Goal: Task Accomplishment & Management: Manage account settings

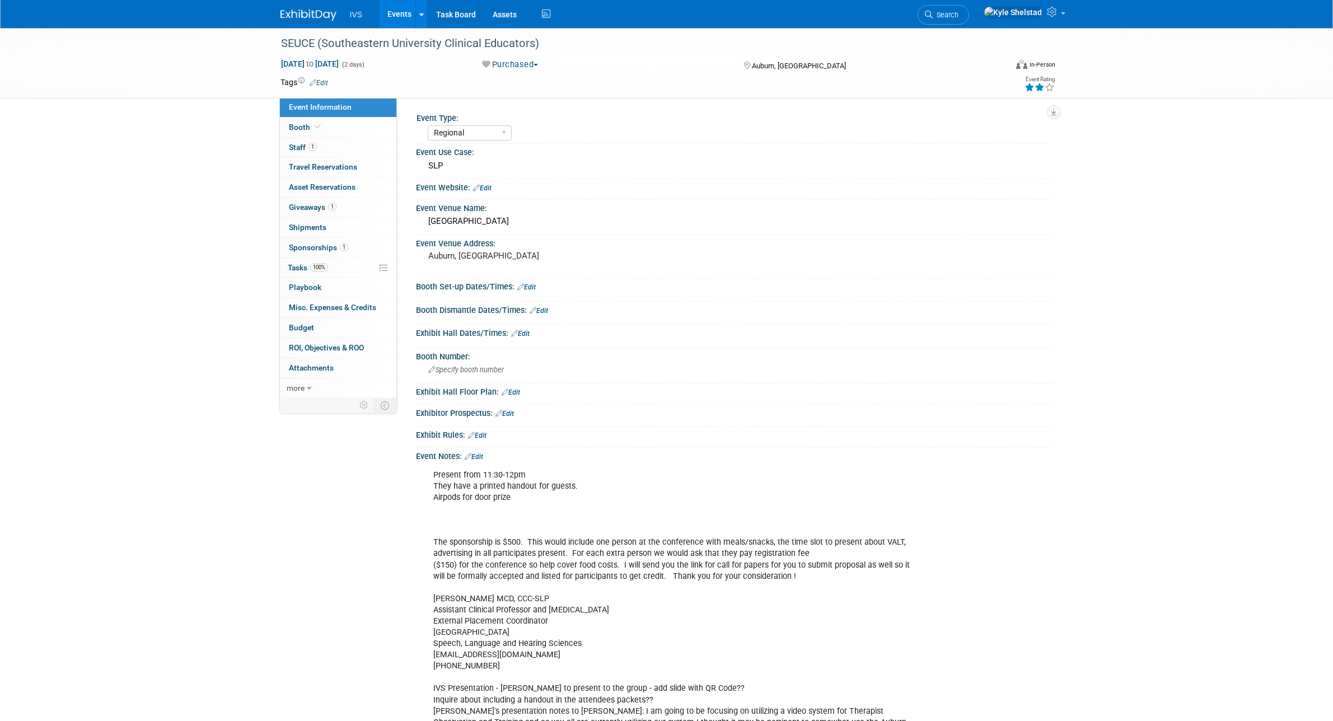
select select "Regional"
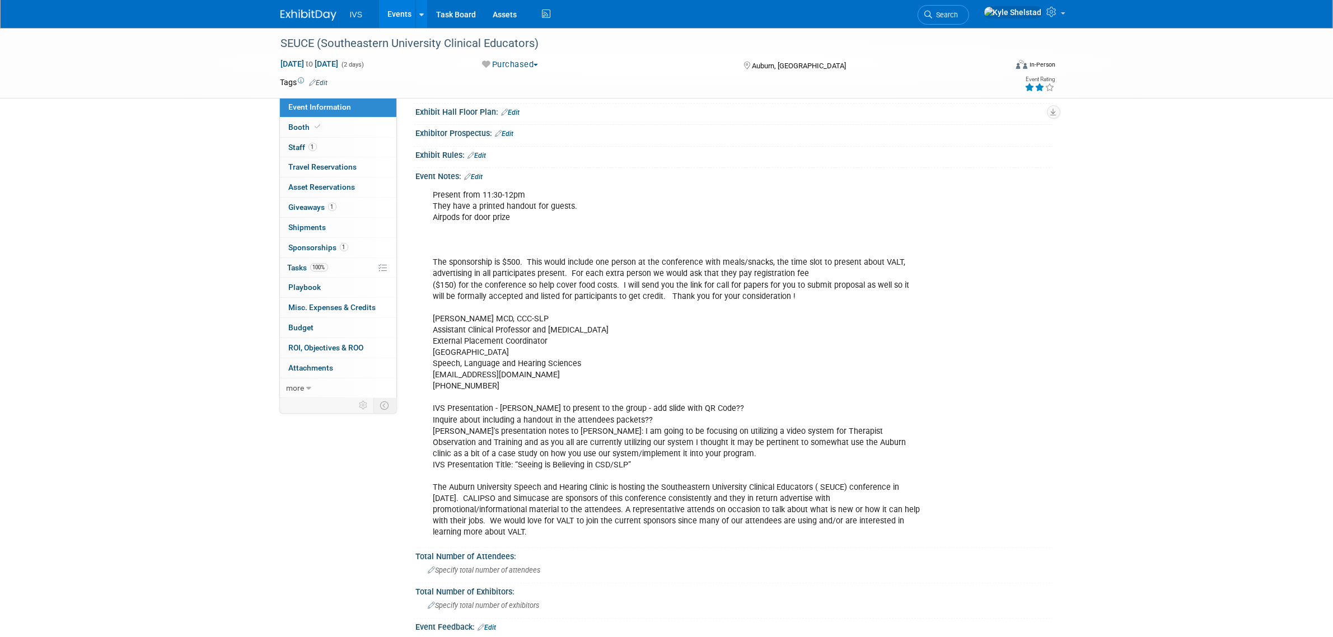
click at [396, 10] on link "Events" at bounding box center [399, 14] width 41 height 28
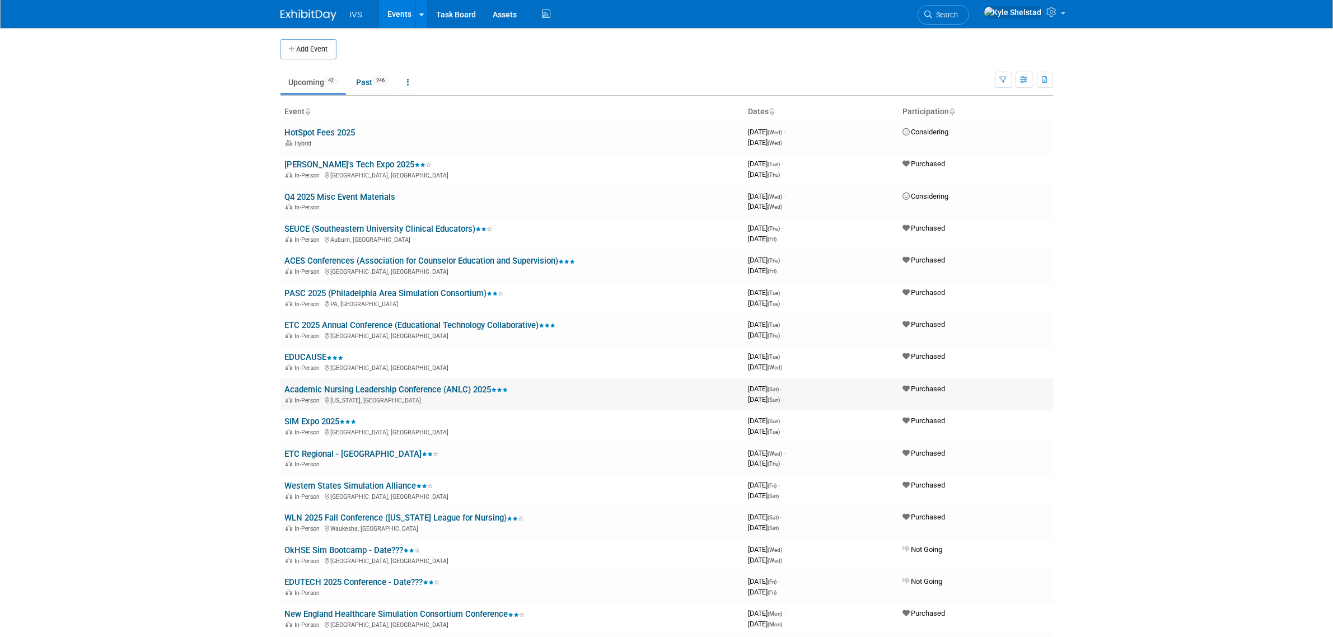
click at [419, 385] on link "Academic Nursing Leadership Conference (ANLC) 2025" at bounding box center [396, 390] width 223 height 10
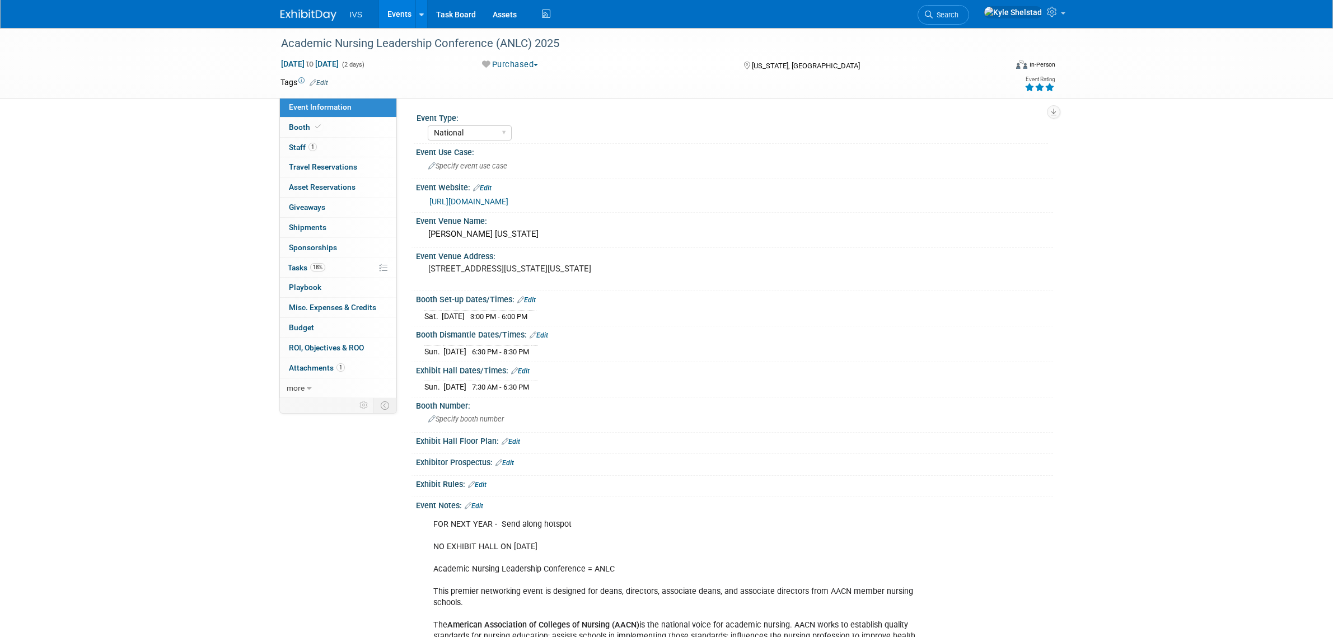
select select "National"
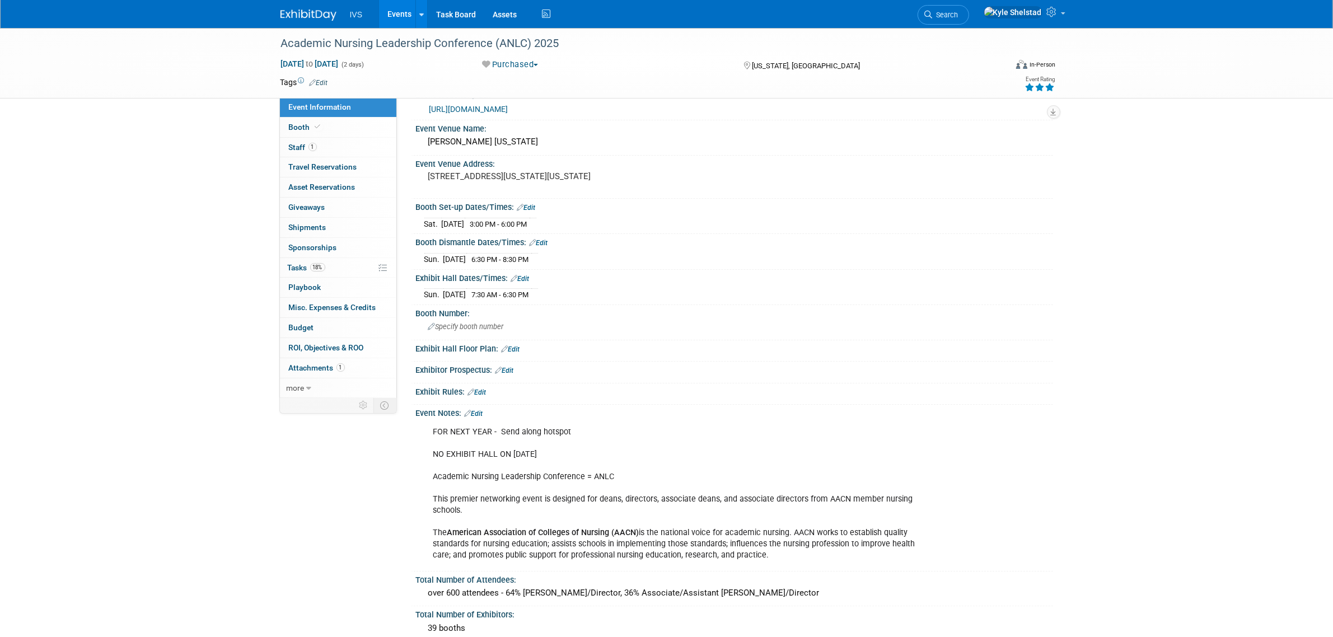
scroll to position [93, 0]
drag, startPoint x: 451, startPoint y: 454, endPoint x: 483, endPoint y: 460, distance: 32.0
click at [483, 460] on div "FOR NEXT YEAR - Send along hotspot NO EXHIBIT HALL ON OCT 16 Academic Nursing L…" at bounding box center [678, 493] width 504 height 146
click at [512, 469] on div "FOR NEXT YEAR - Send along hotspot NO EXHIBIT HALL ON OCT 16 Academic Nursing L…" at bounding box center [678, 493] width 504 height 146
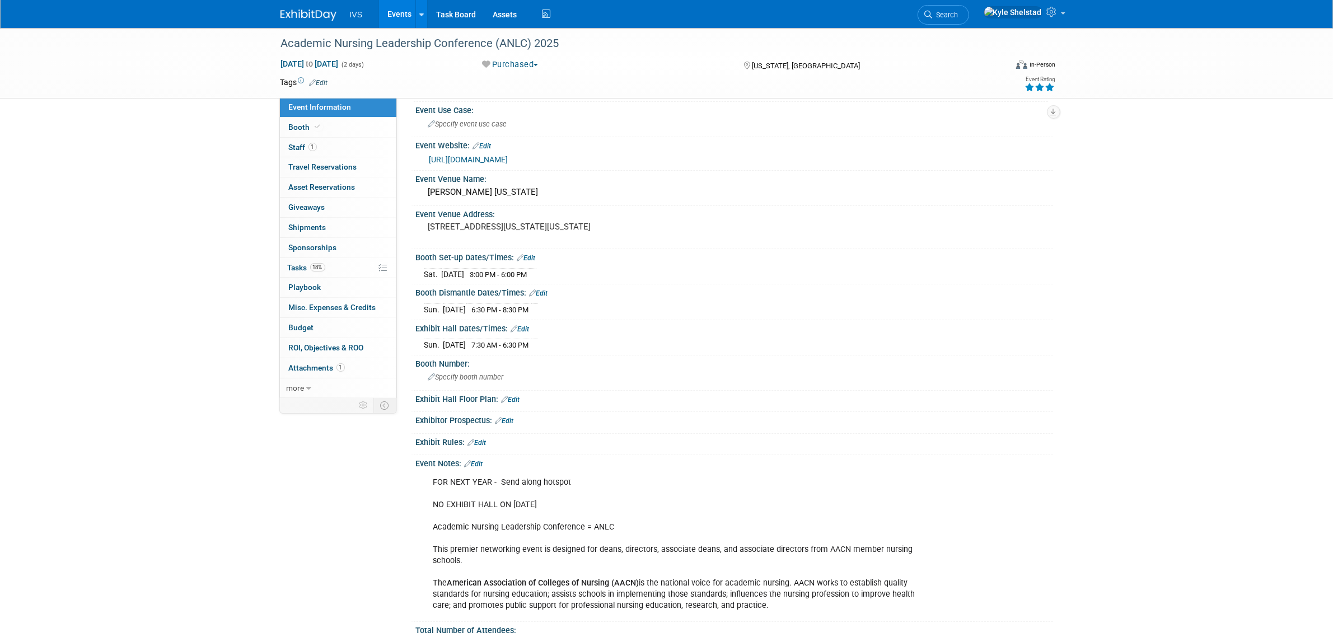
scroll to position [0, 0]
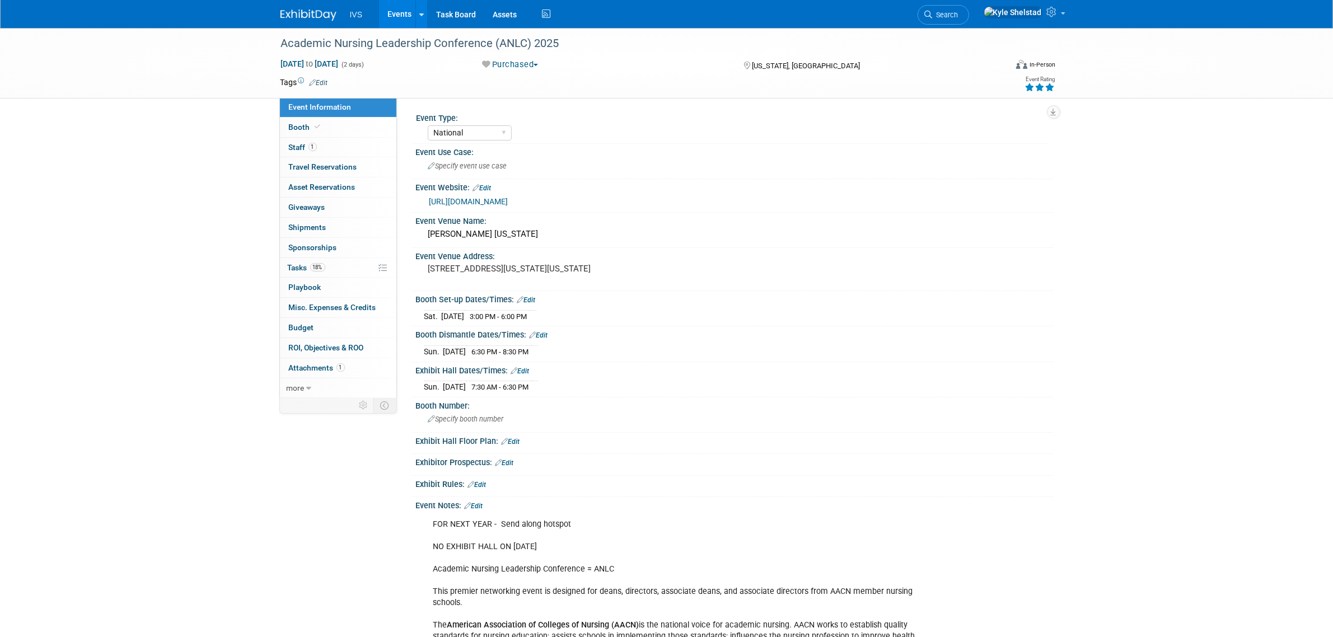
click at [476, 504] on link "Edit" at bounding box center [474, 506] width 18 height 8
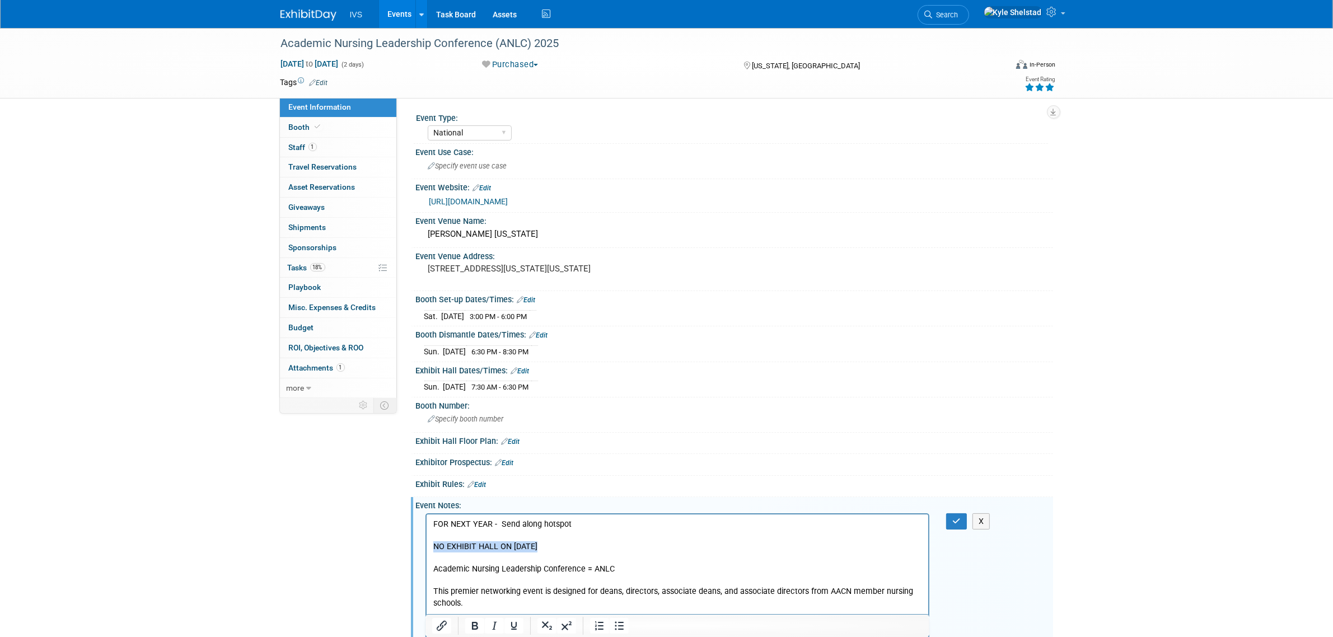
drag, startPoint x: 531, startPoint y: 547, endPoint x: 430, endPoint y: 550, distance: 100.8
click at [430, 550] on html "FOR NEXT YEAR - Send along hotspot NO EXHIBIT HALL ON OCT 16 Academic Nursing L…" at bounding box center [677, 583] width 502 height 139
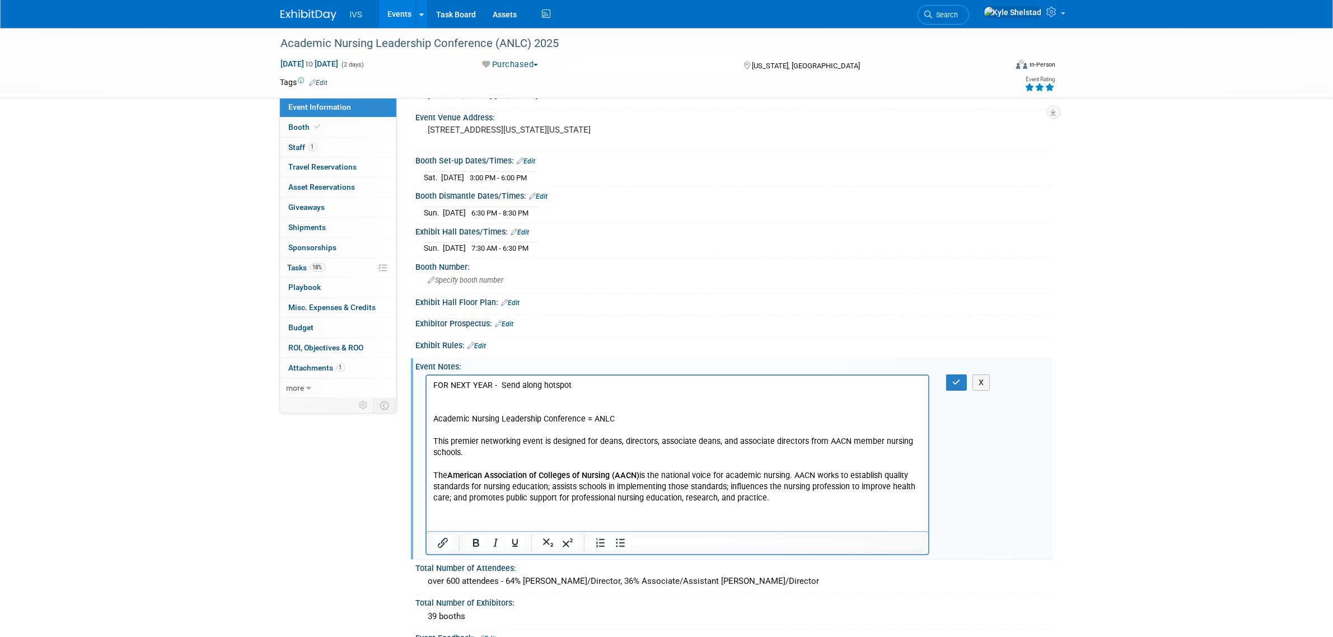
scroll to position [140, 0]
drag, startPoint x: 640, startPoint y: 420, endPoint x: 379, endPoint y: 419, distance: 261.5
click at [426, 419] on html "FOR NEXT YEAR - Send along hotspot Academic Nursing Leadership Conference = ANL…" at bounding box center [677, 438] width 502 height 128
click at [956, 384] on icon "button" at bounding box center [956, 381] width 8 height 8
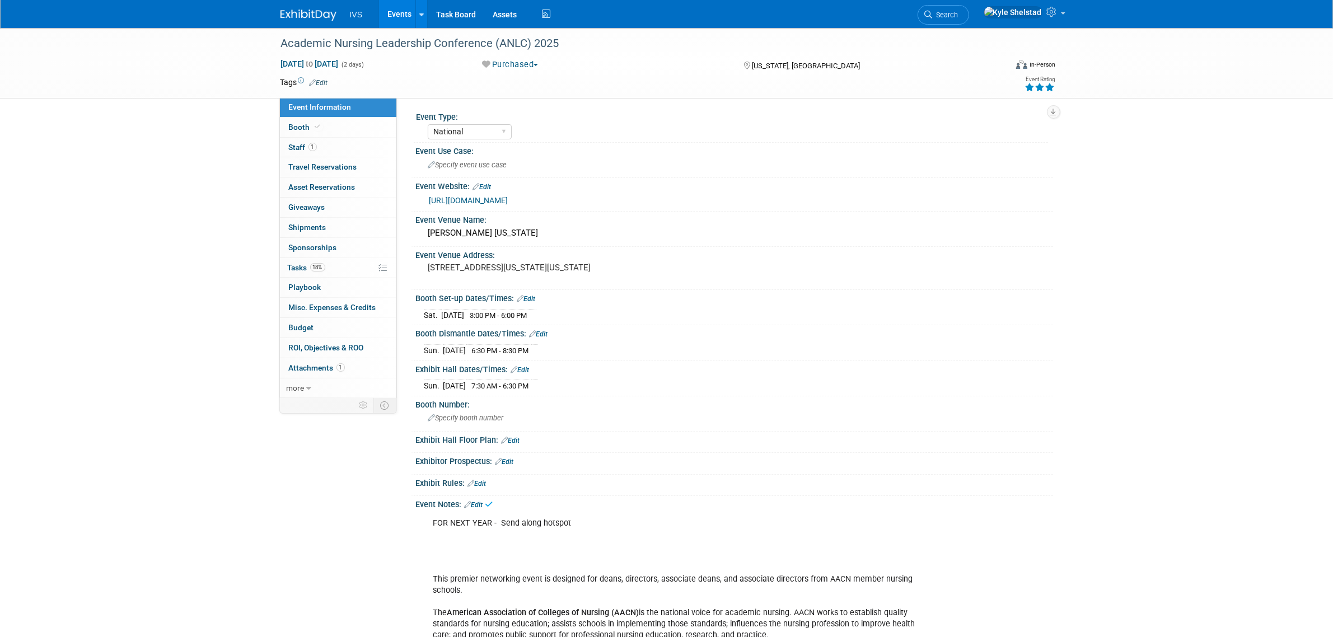
scroll to position [0, 0]
click at [334, 152] on link "1 Staff 1" at bounding box center [338, 148] width 116 height 20
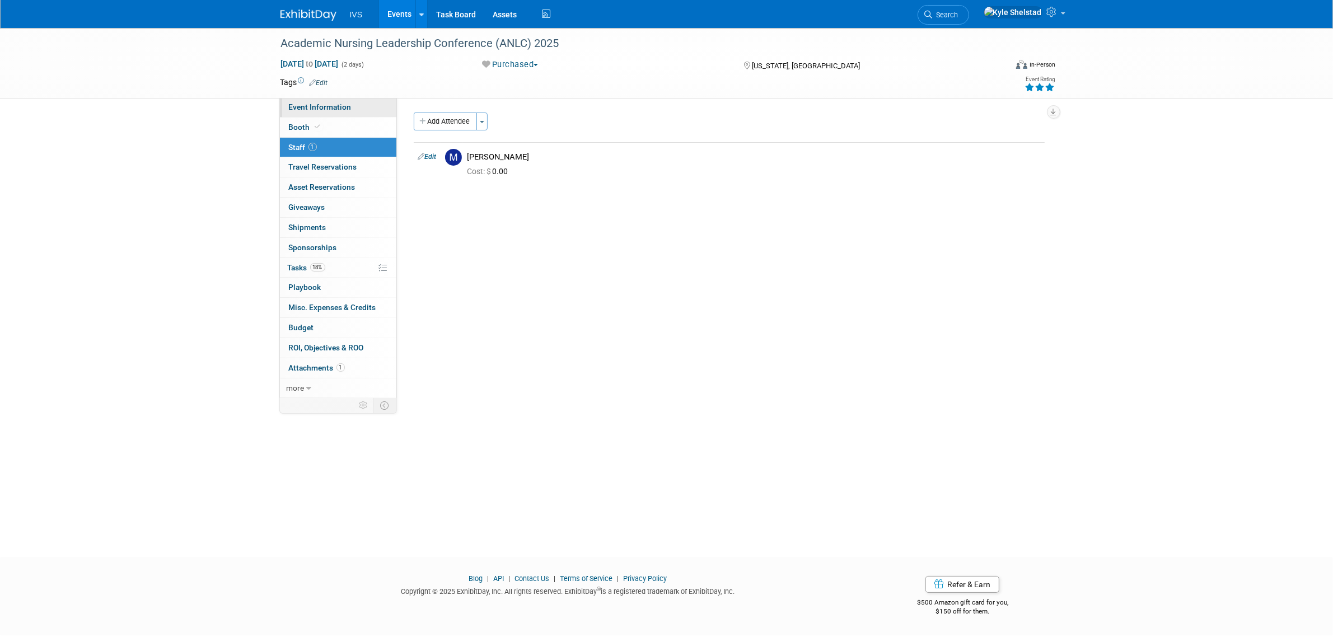
click at [333, 109] on span "Event Information" at bounding box center [320, 106] width 63 height 9
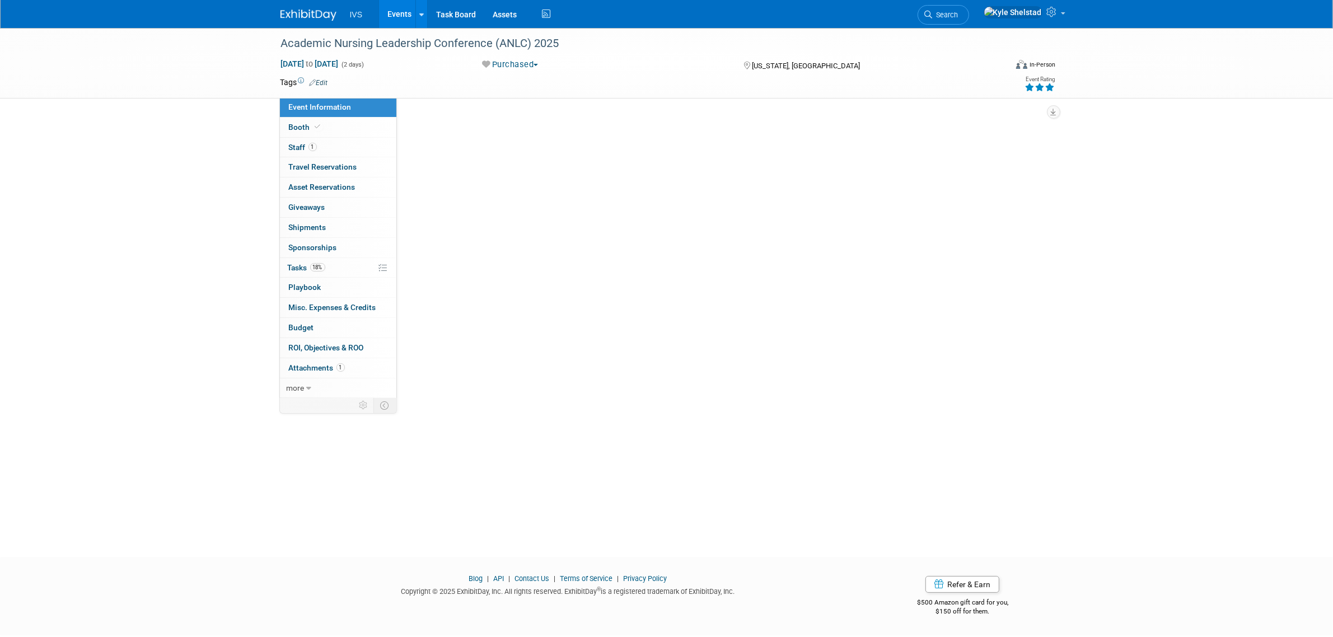
select select "National"
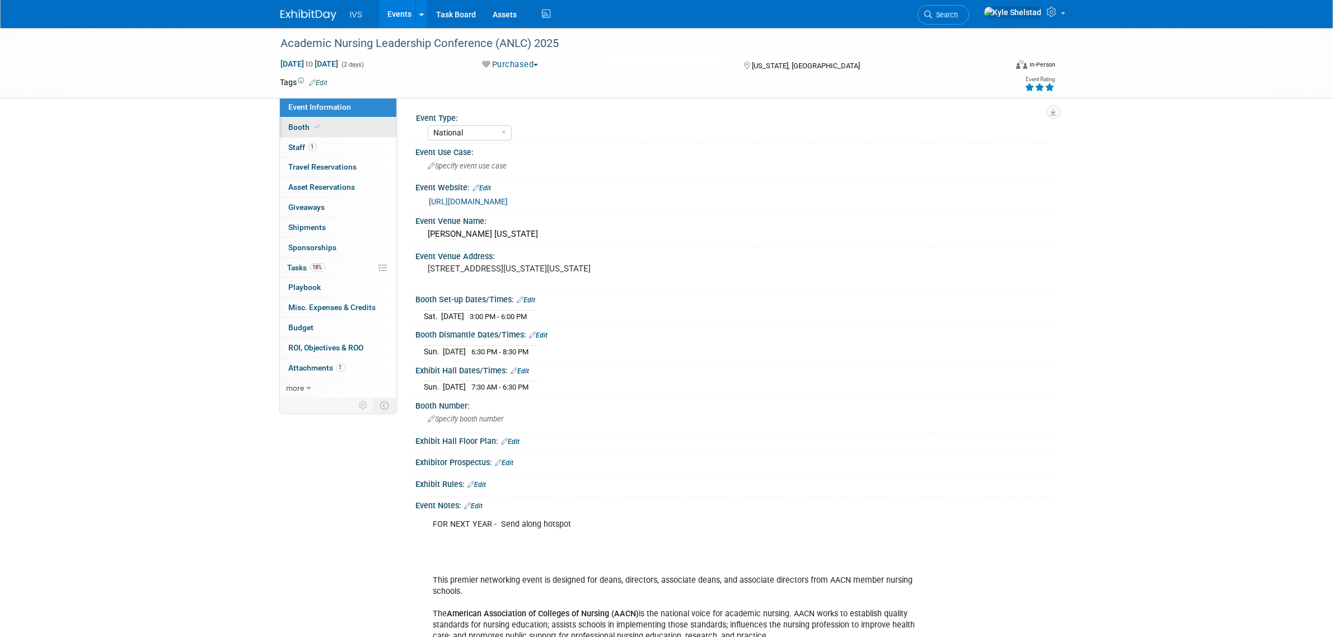
click at [328, 132] on link "Booth" at bounding box center [338, 128] width 116 height 20
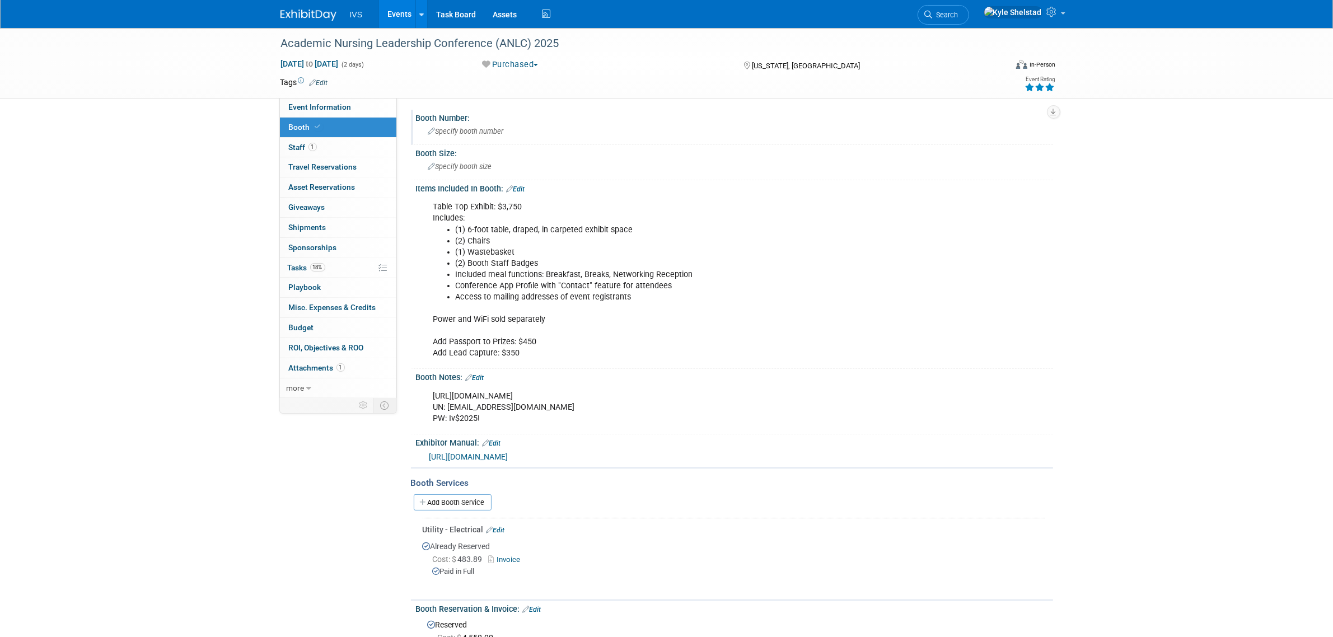
click at [463, 129] on span "Specify booth number" at bounding box center [466, 131] width 76 height 8
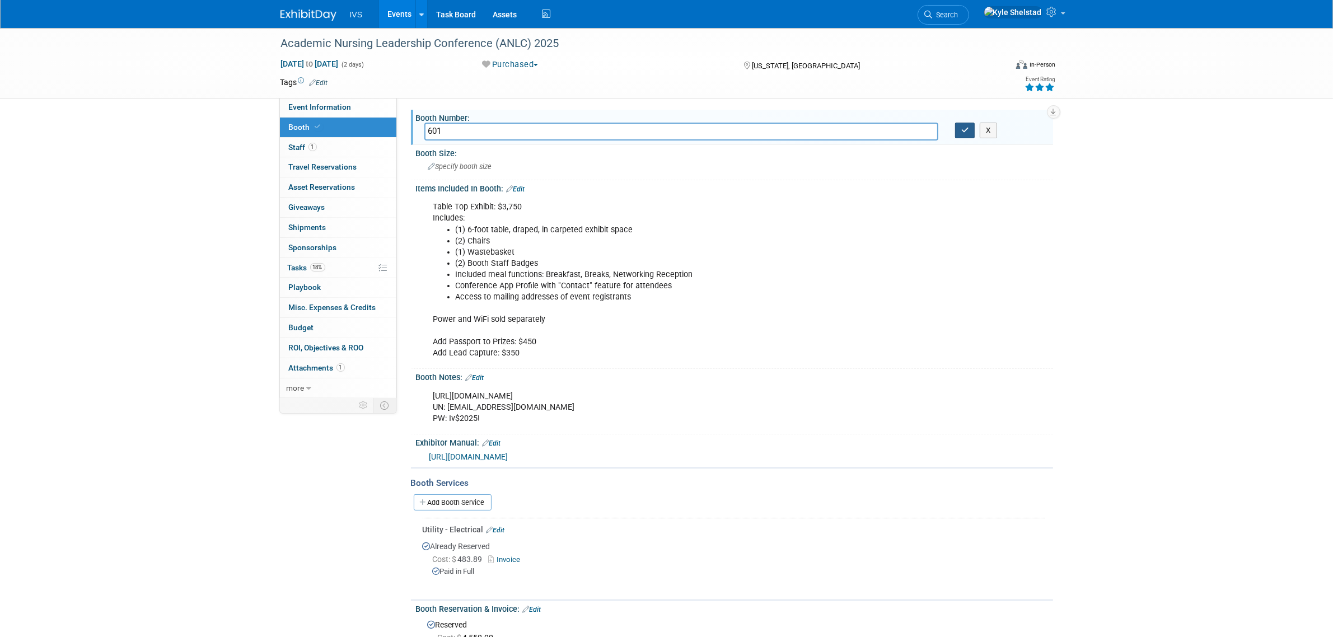
type input "601"
click at [969, 133] on icon "button" at bounding box center [965, 130] width 8 height 7
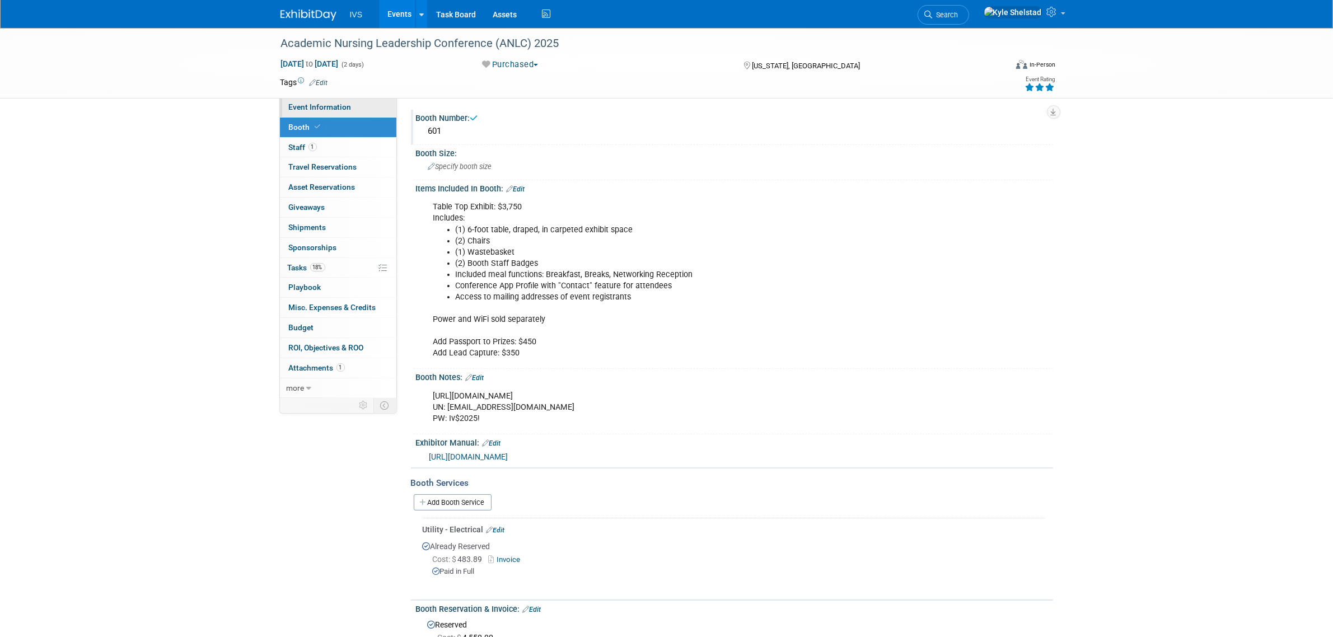
click at [336, 110] on span "Event Information" at bounding box center [320, 106] width 63 height 9
select select "National"
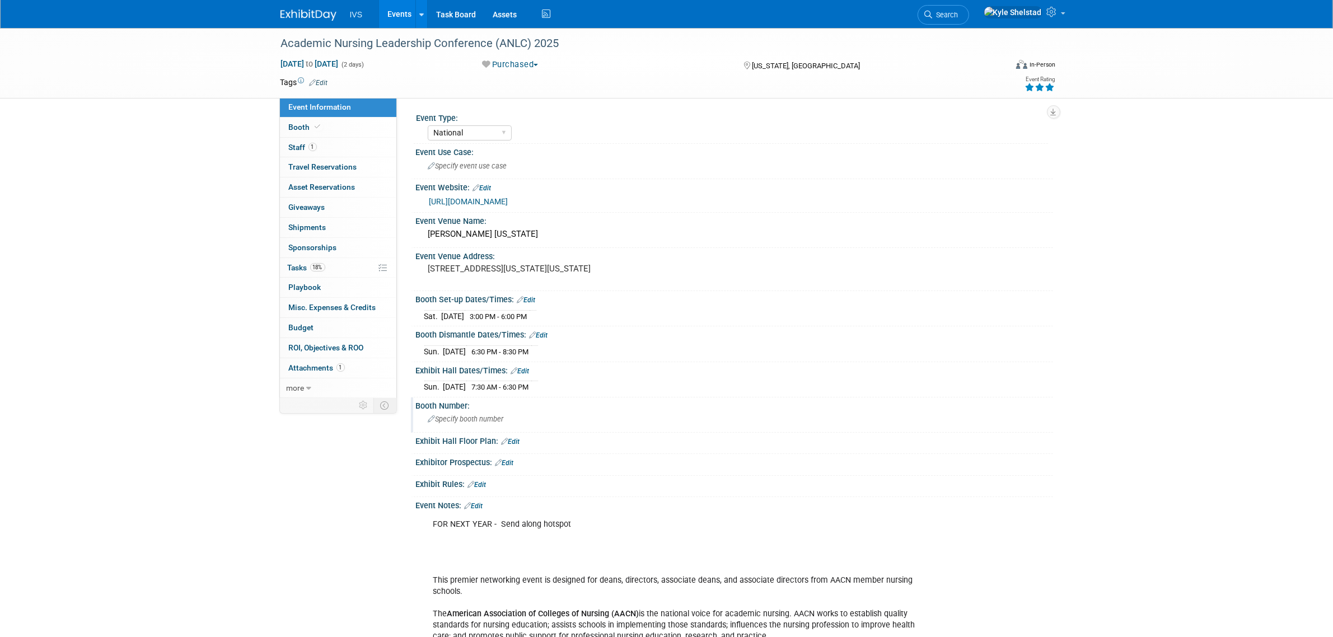
click at [487, 417] on span "Specify booth number" at bounding box center [466, 419] width 76 height 8
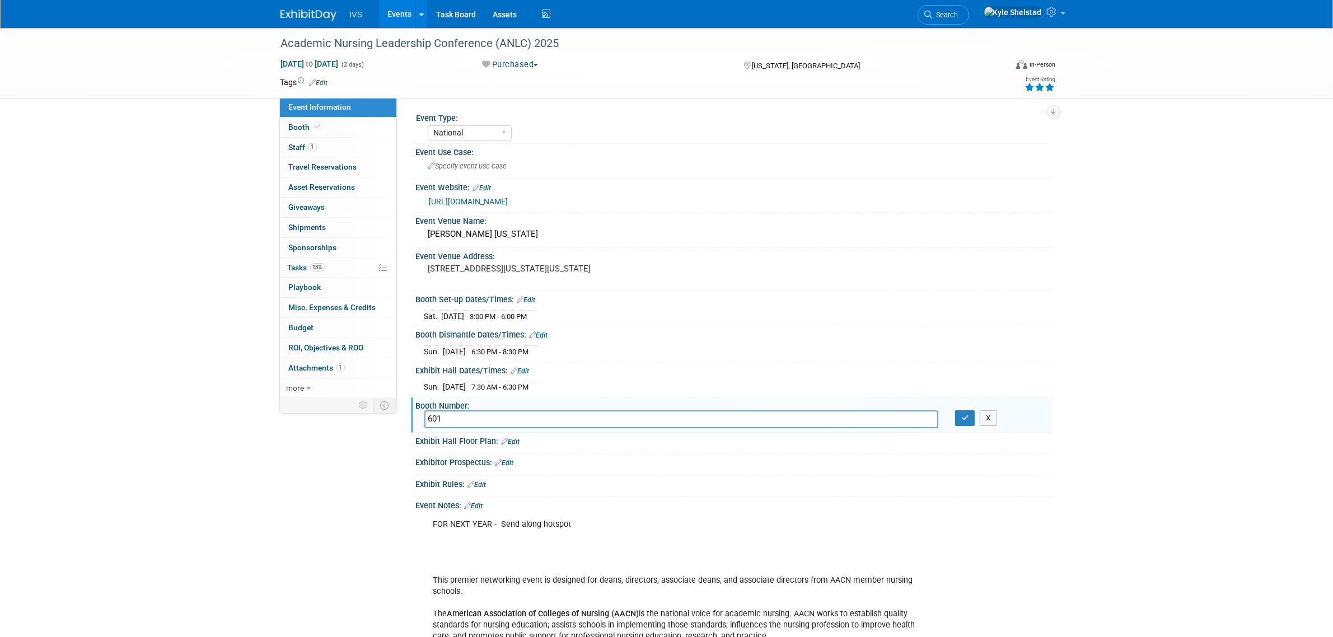
type input "601"
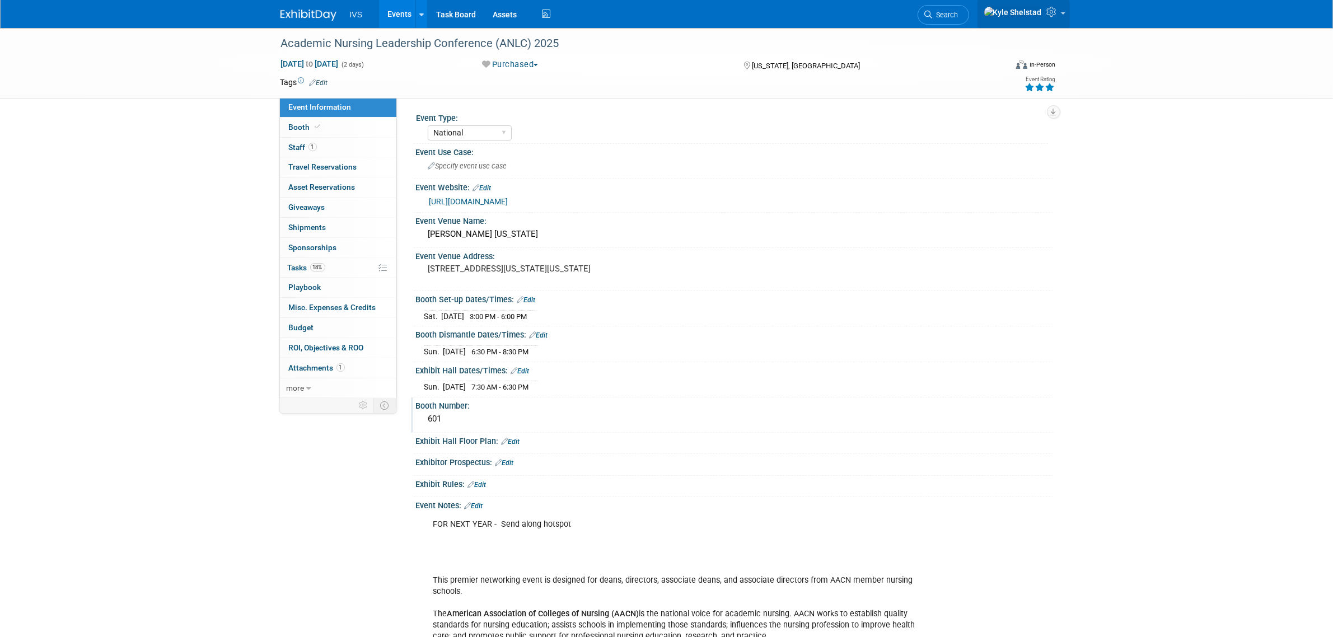
click at [1060, 15] on link at bounding box center [1024, 14] width 92 height 28
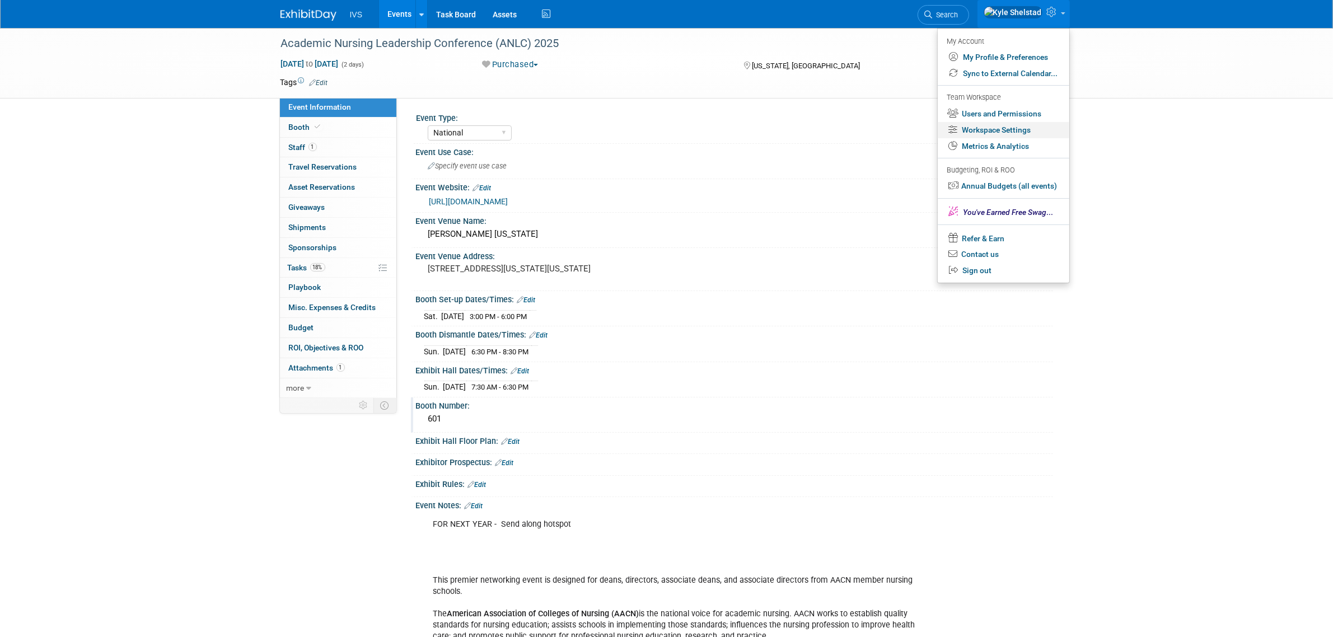
click at [1011, 127] on link "Workspace Settings" at bounding box center [1004, 130] width 132 height 16
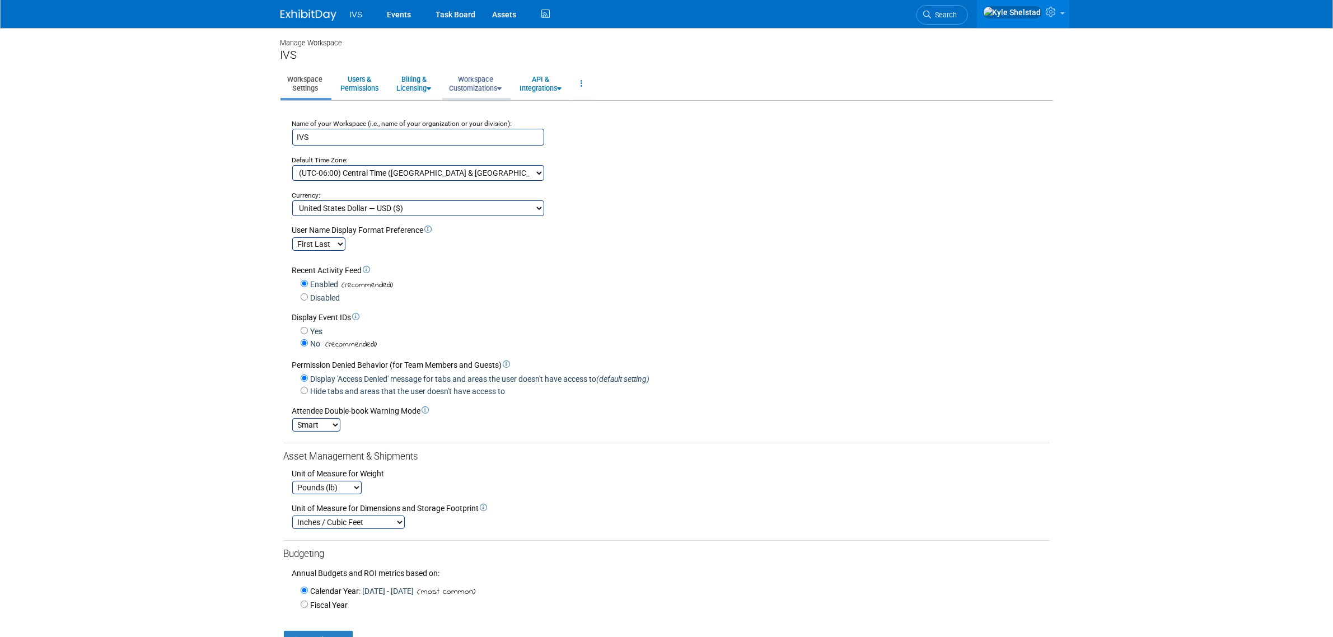
click at [486, 76] on link "Workspace Customizations" at bounding box center [475, 83] width 67 height 27
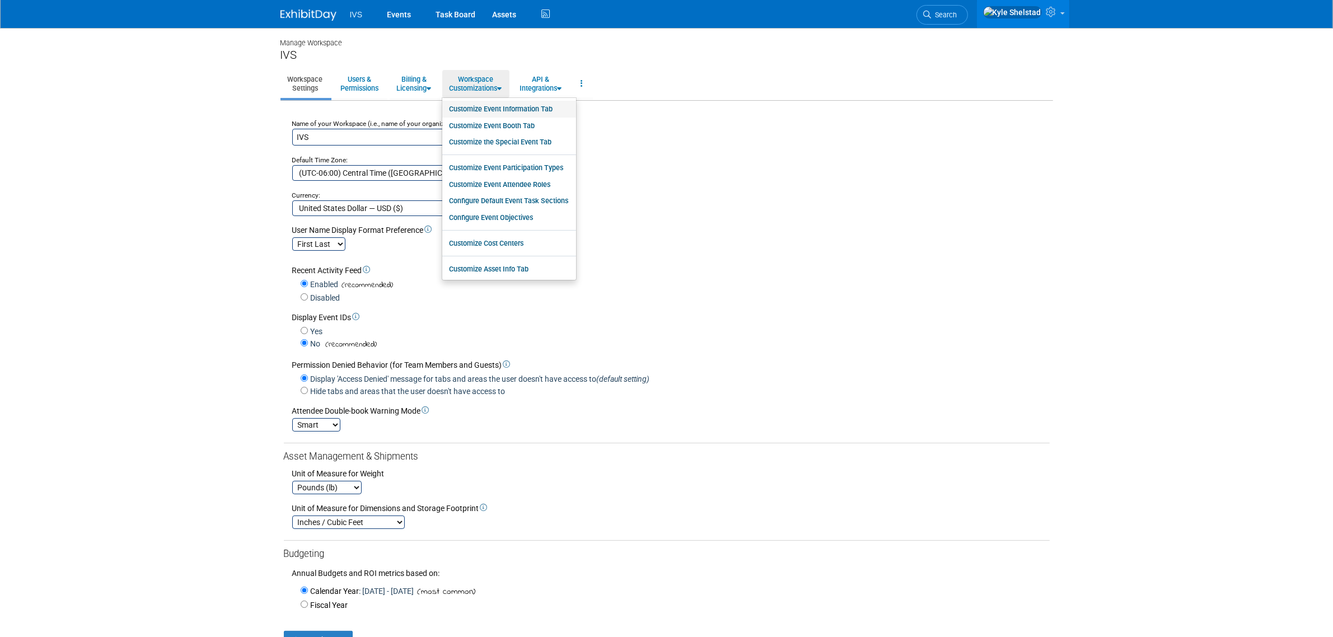
click at [529, 110] on link "Customize Event Information Tab" at bounding box center [509, 109] width 134 height 17
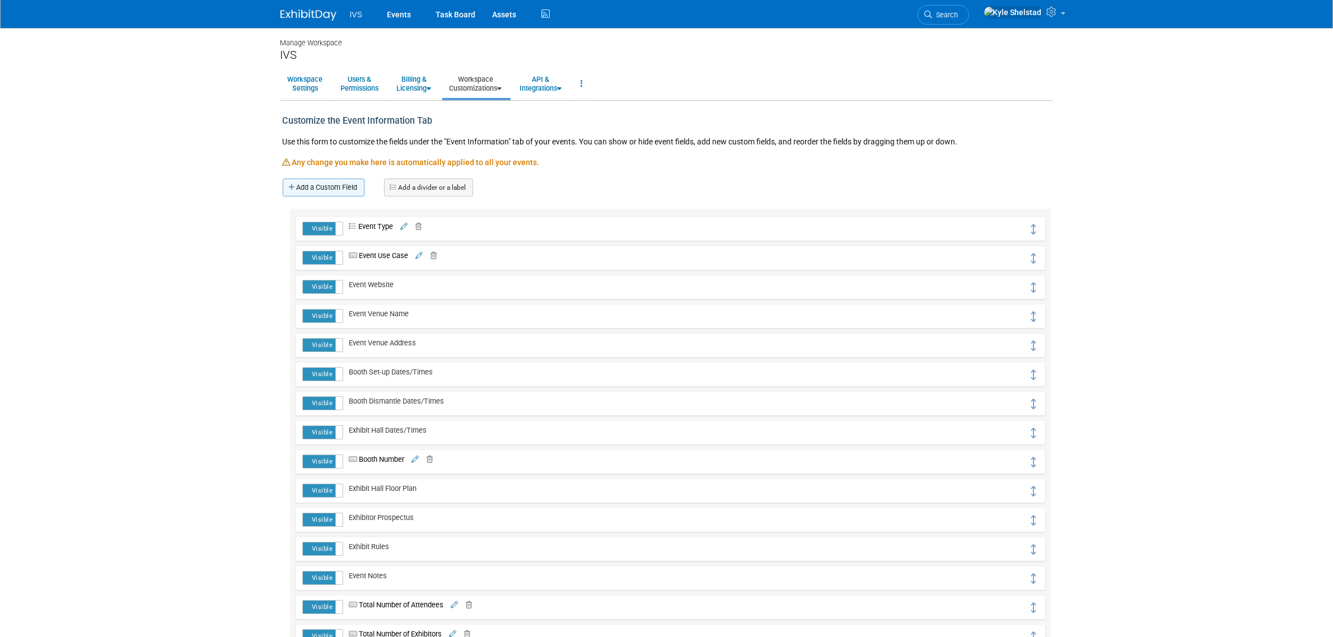
click at [323, 191] on link "Add a Custom Field" at bounding box center [324, 188] width 82 height 18
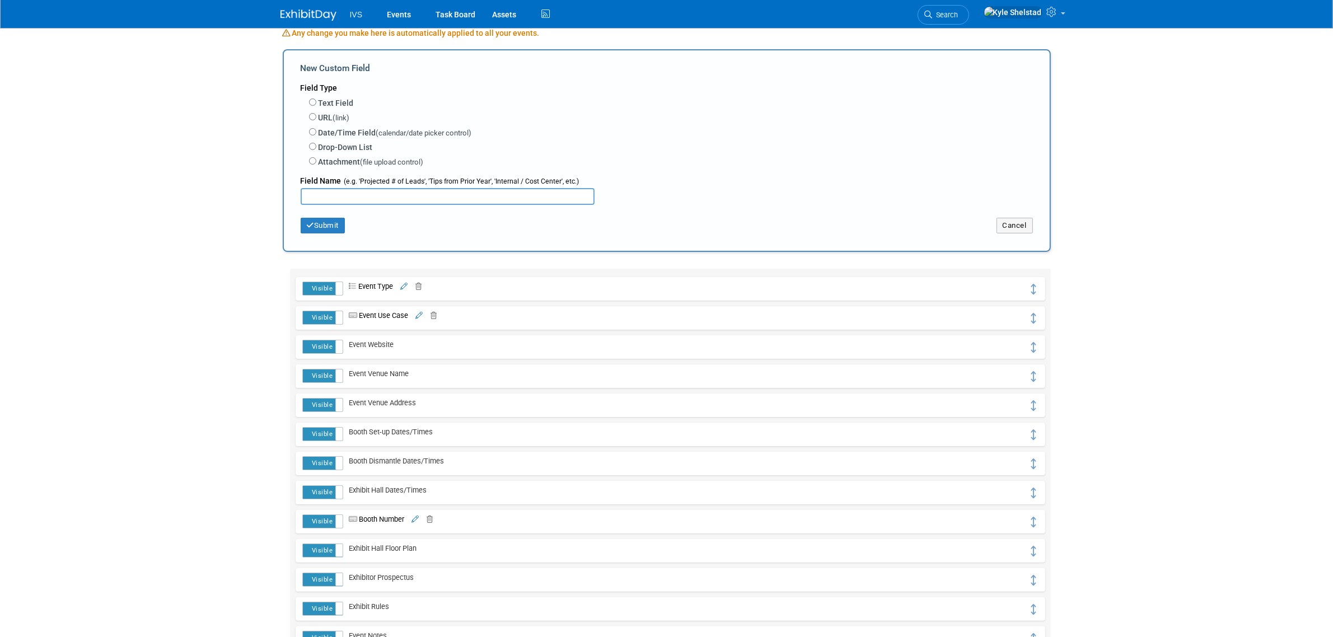
scroll to position [186, 0]
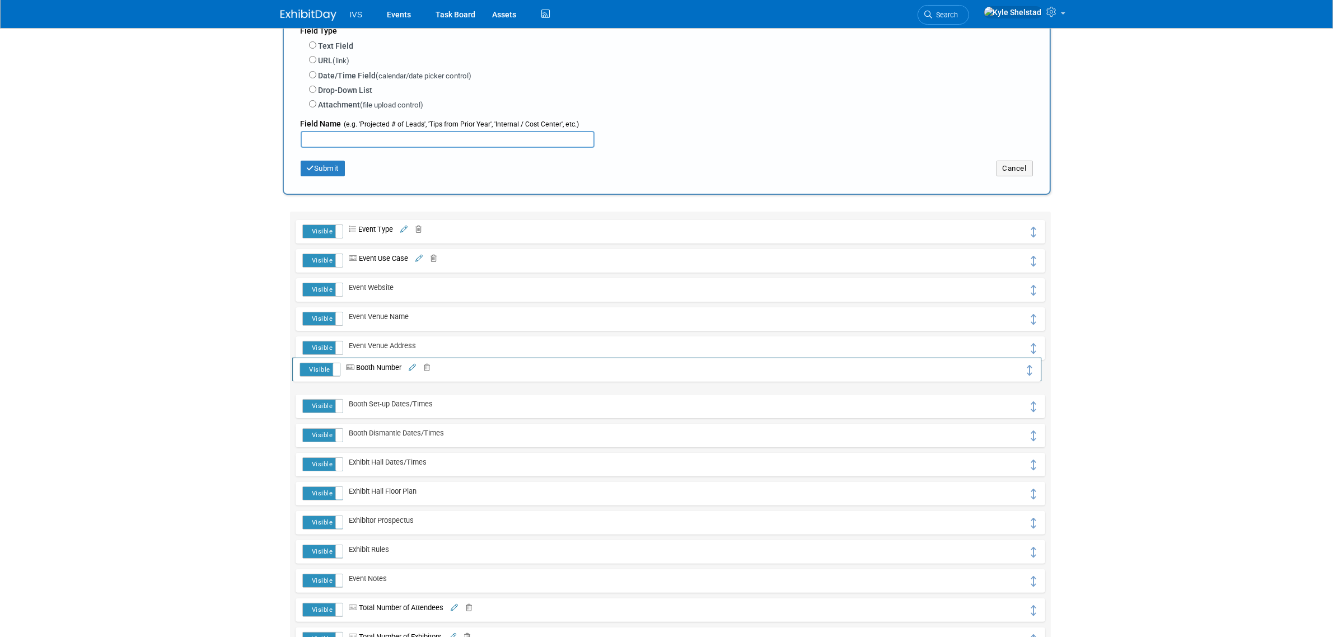
drag, startPoint x: 1030, startPoint y: 464, endPoint x: 1026, endPoint y: 372, distance: 91.3
click at [367, 132] on input "text" at bounding box center [448, 139] width 294 height 17
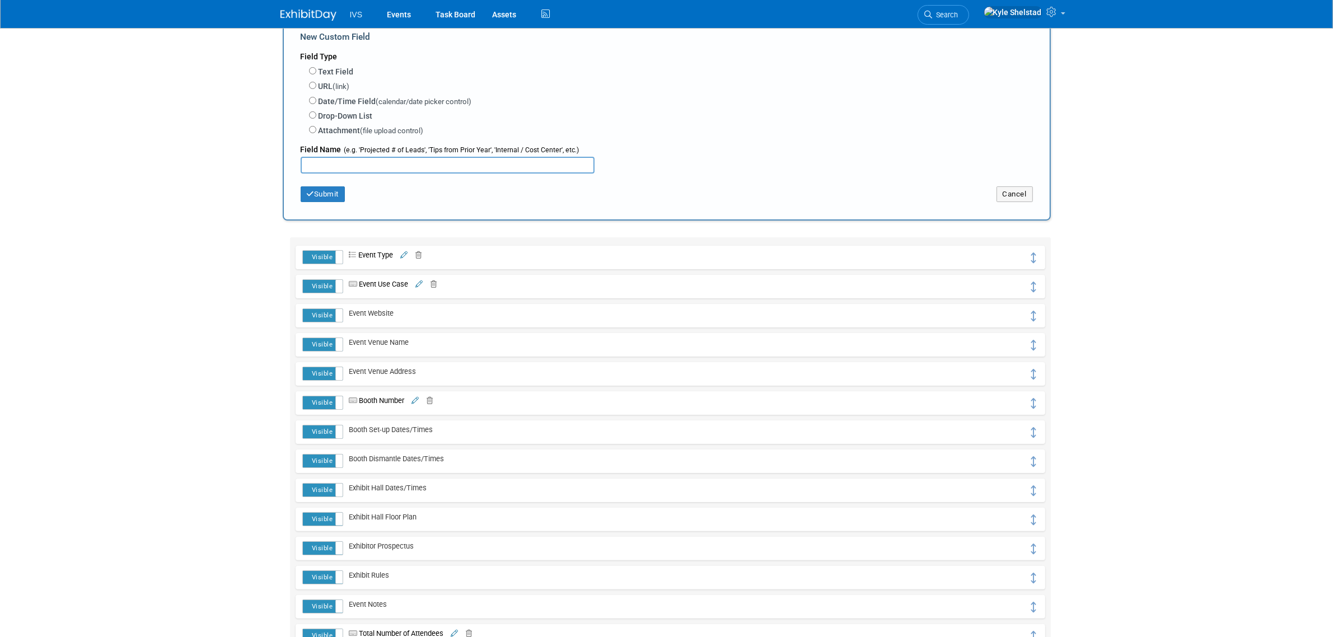
scroll to position [140, 0]
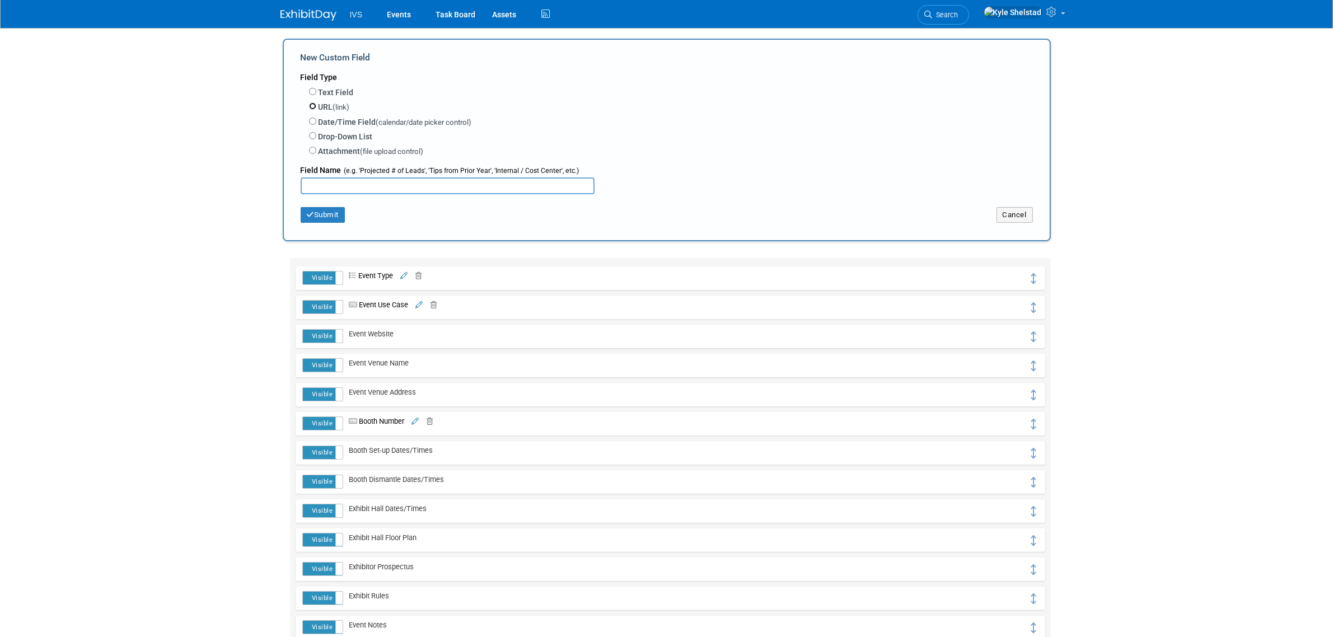
click at [312, 107] on input "URL (link)" at bounding box center [312, 105] width 7 height 7
radio input "true"
click at [385, 182] on input "text" at bounding box center [448, 185] width 294 height 17
type input "Lead Capture"
click at [307, 213] on icon "button" at bounding box center [311, 214] width 8 height 7
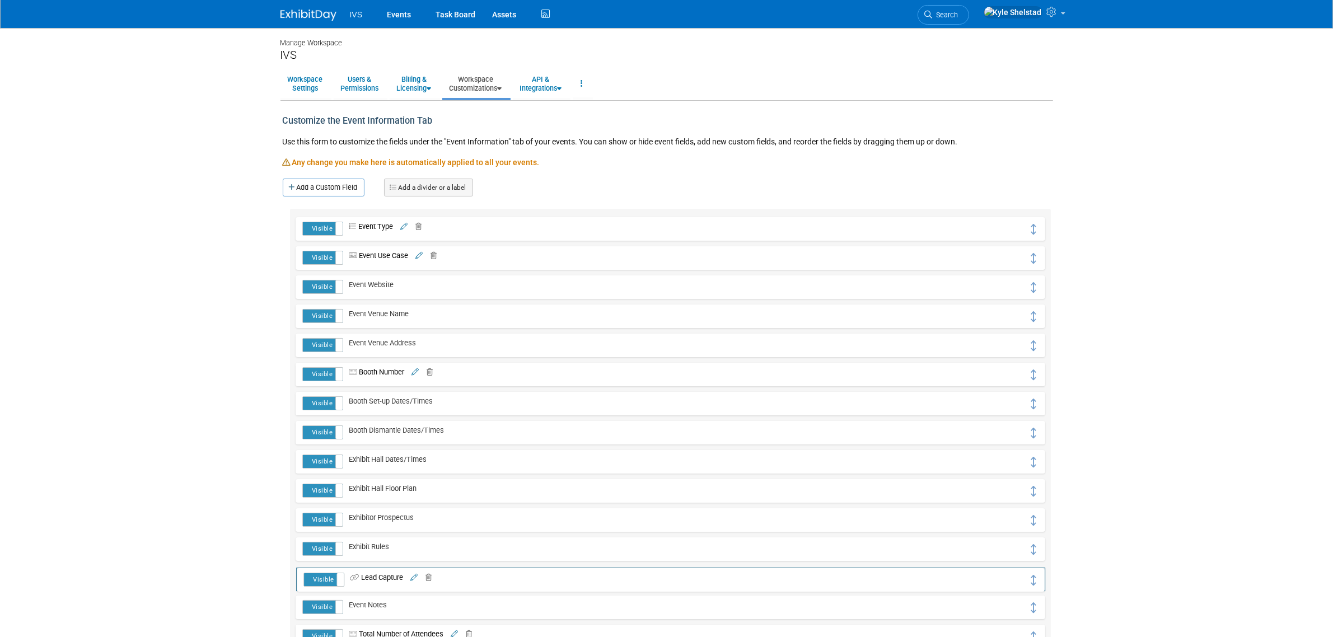
drag, startPoint x: 1037, startPoint y: 231, endPoint x: 1037, endPoint y: 581, distance: 350.5
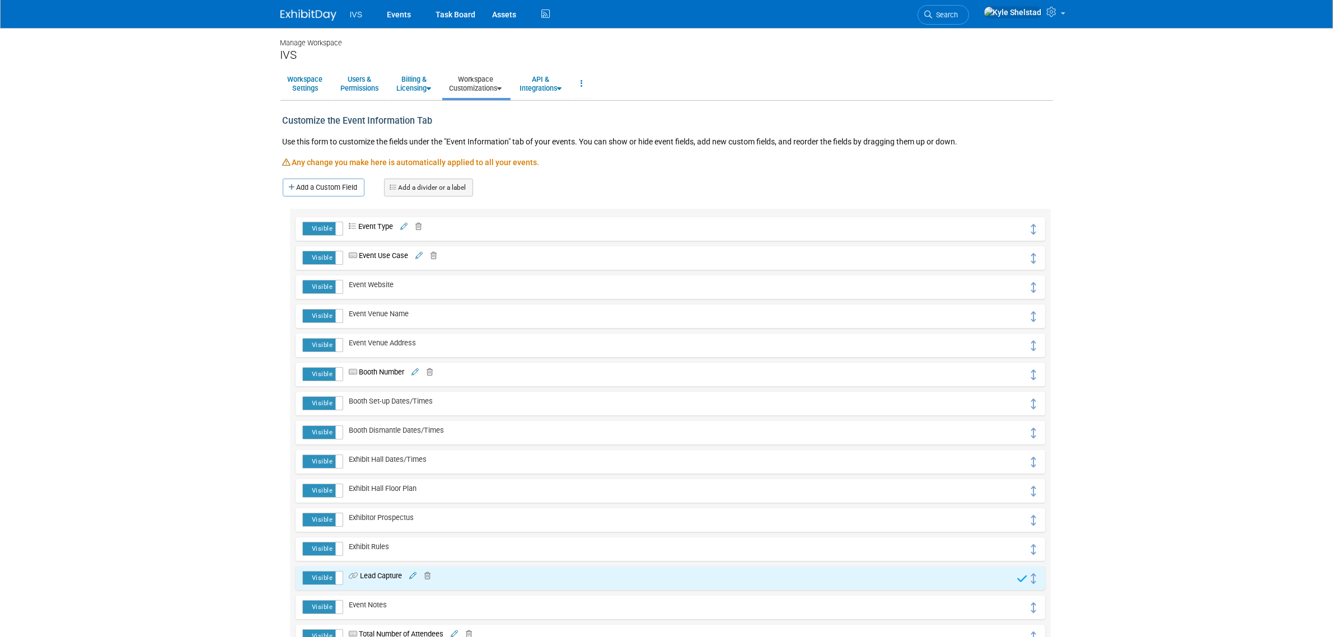
click at [1190, 435] on body "IVS Events Task Board Assets ..." at bounding box center [666, 318] width 1333 height 637
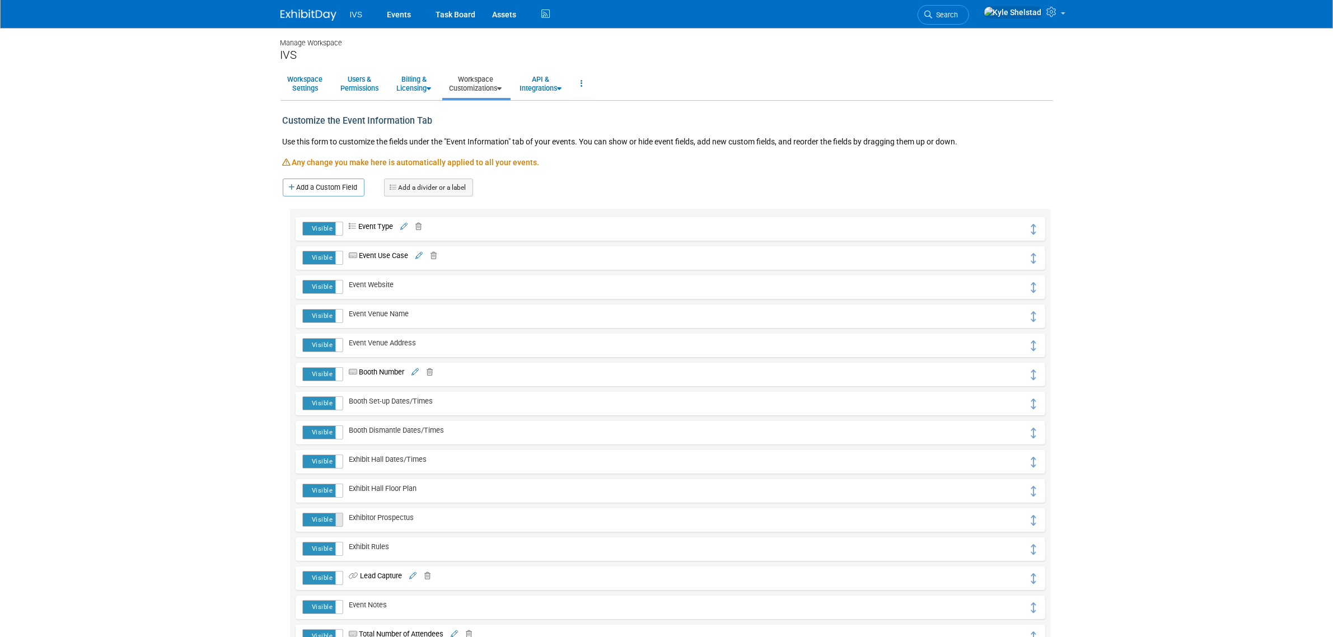
click at [339, 521] on span at bounding box center [342, 519] width 15 height 13
click at [518, 528] on div "Visible Hidden Exhibitor Prospectus" at bounding box center [670, 520] width 749 height 24
click at [300, 519] on div "Visible Hidden Exhibitor Prospectus" at bounding box center [670, 520] width 749 height 24
click at [307, 518] on span at bounding box center [303, 519] width 15 height 13
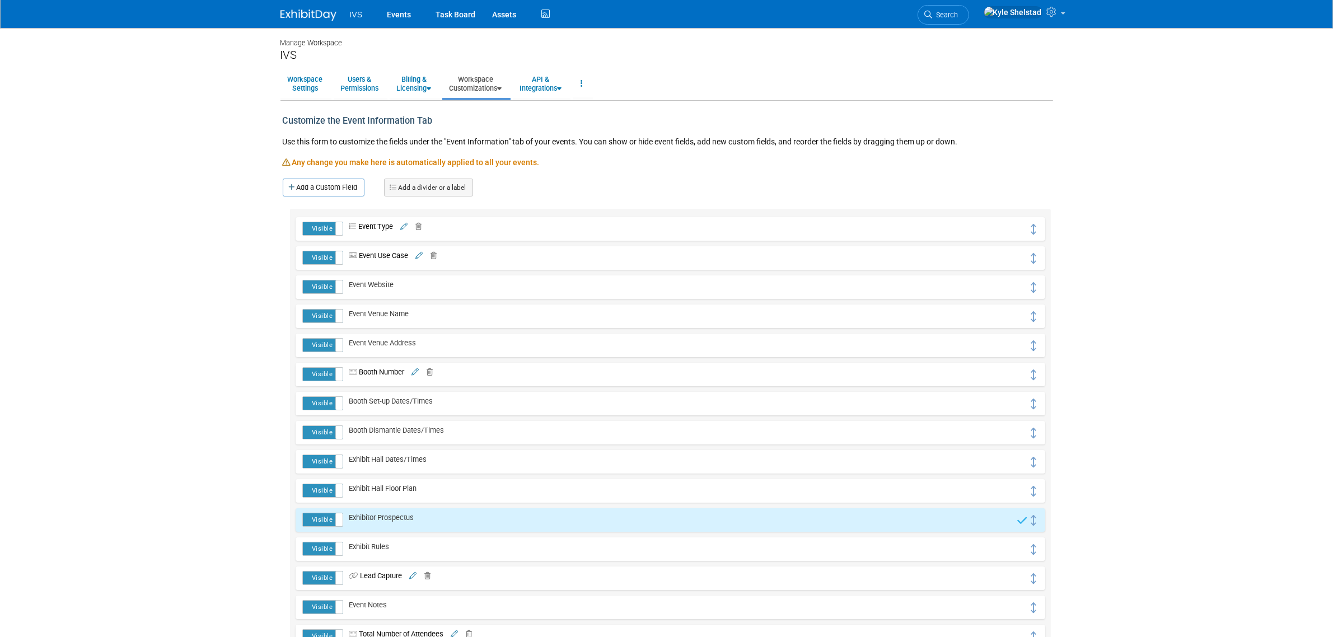
click at [392, 514] on span "Exhibitor Prospectus" at bounding box center [378, 517] width 71 height 8
click at [424, 518] on td "Exhibitor Prospectus" at bounding box center [680, 520] width 674 height 15
click at [426, 517] on td "Exhibitor Prospectus" at bounding box center [680, 520] width 674 height 15
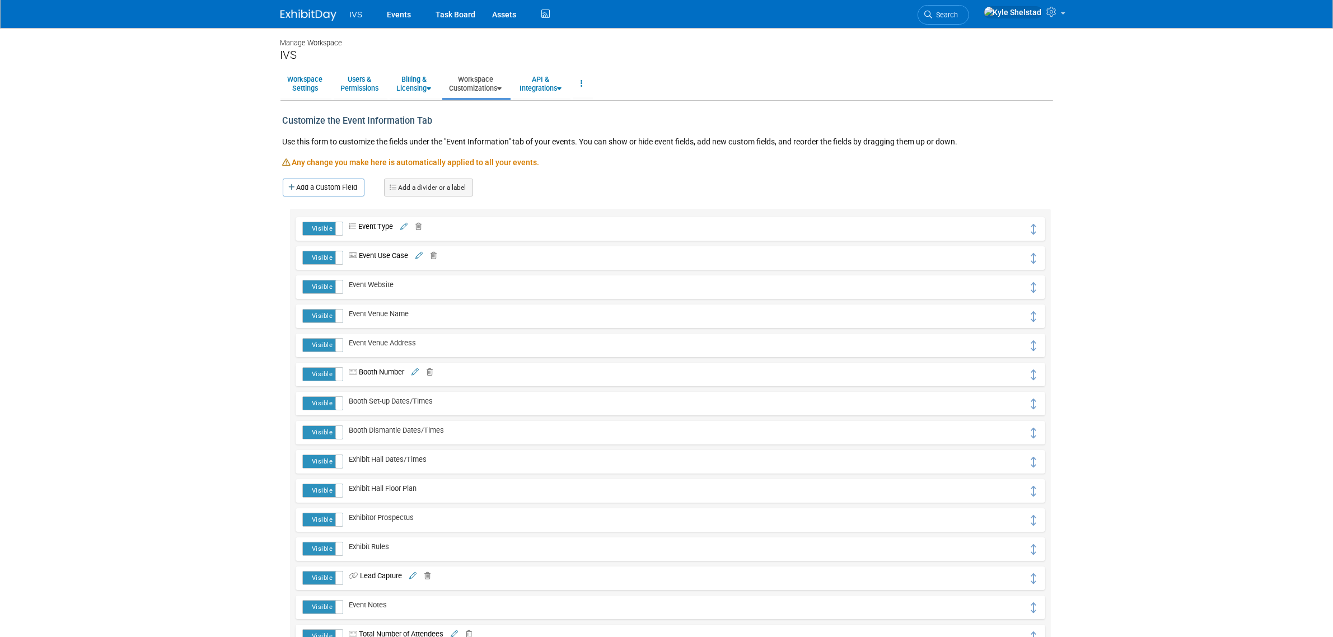
click at [501, 85] on link "Workspace Customizations" at bounding box center [475, 83] width 67 height 27
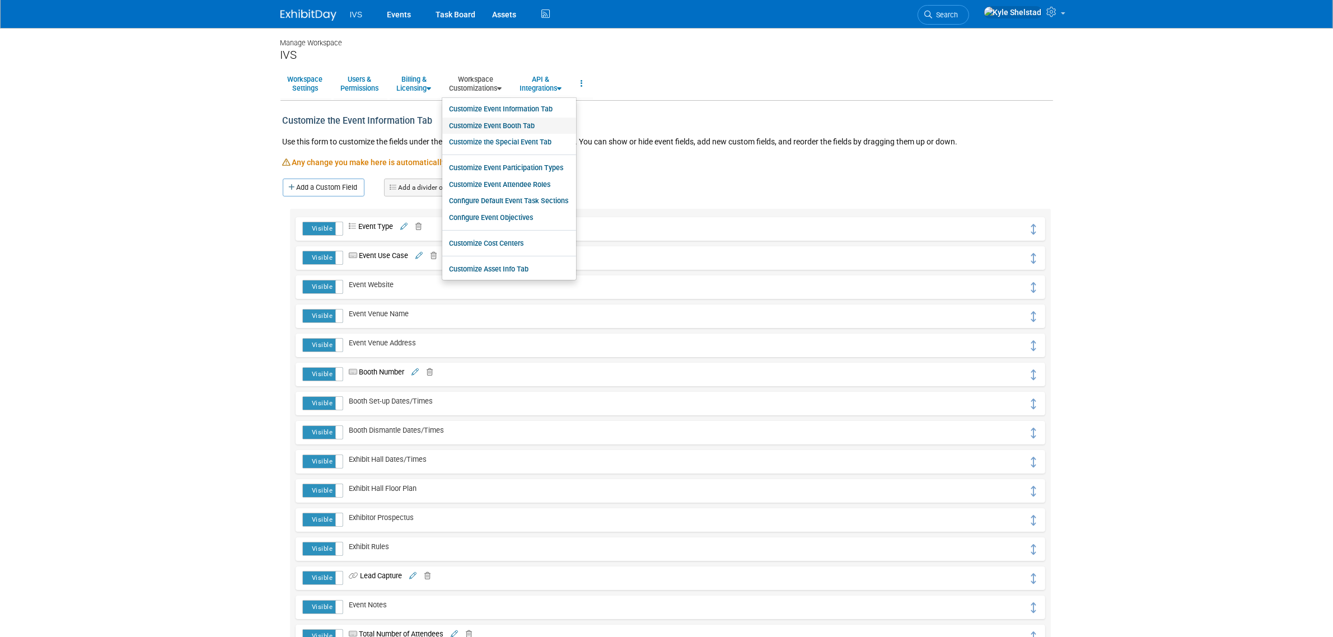
click at [532, 128] on link "Customize Event Booth Tab" at bounding box center [509, 126] width 134 height 17
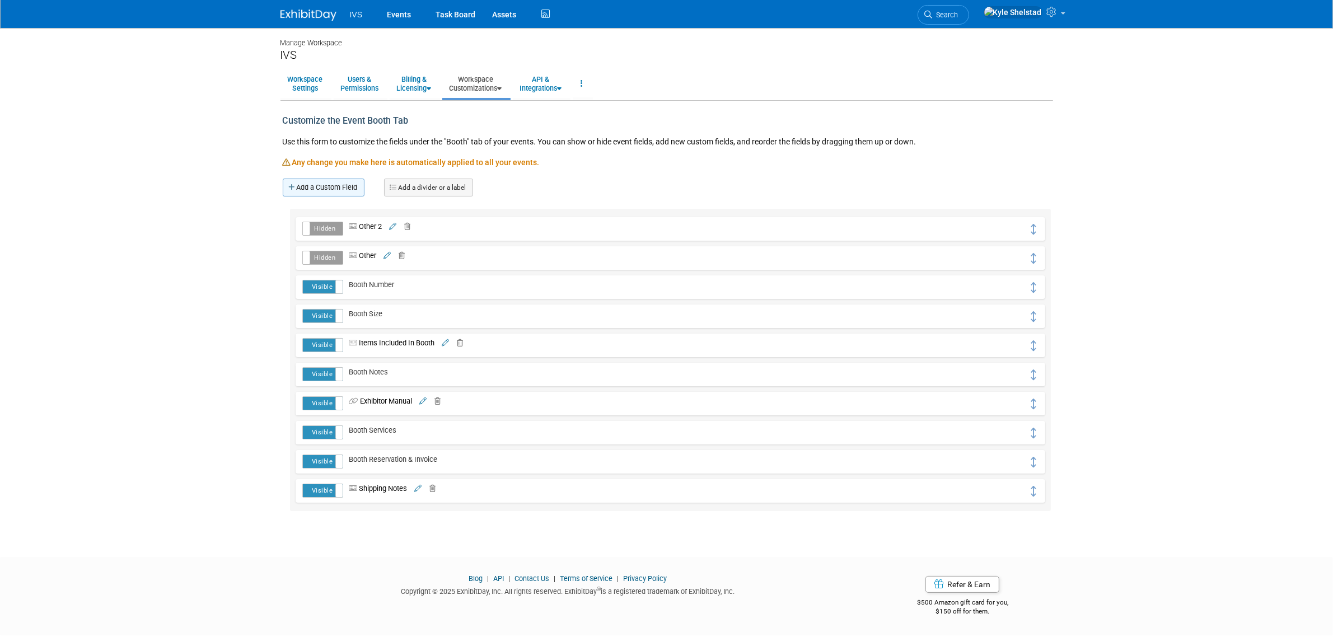
click at [346, 183] on link "Add a Custom Field" at bounding box center [324, 188] width 82 height 18
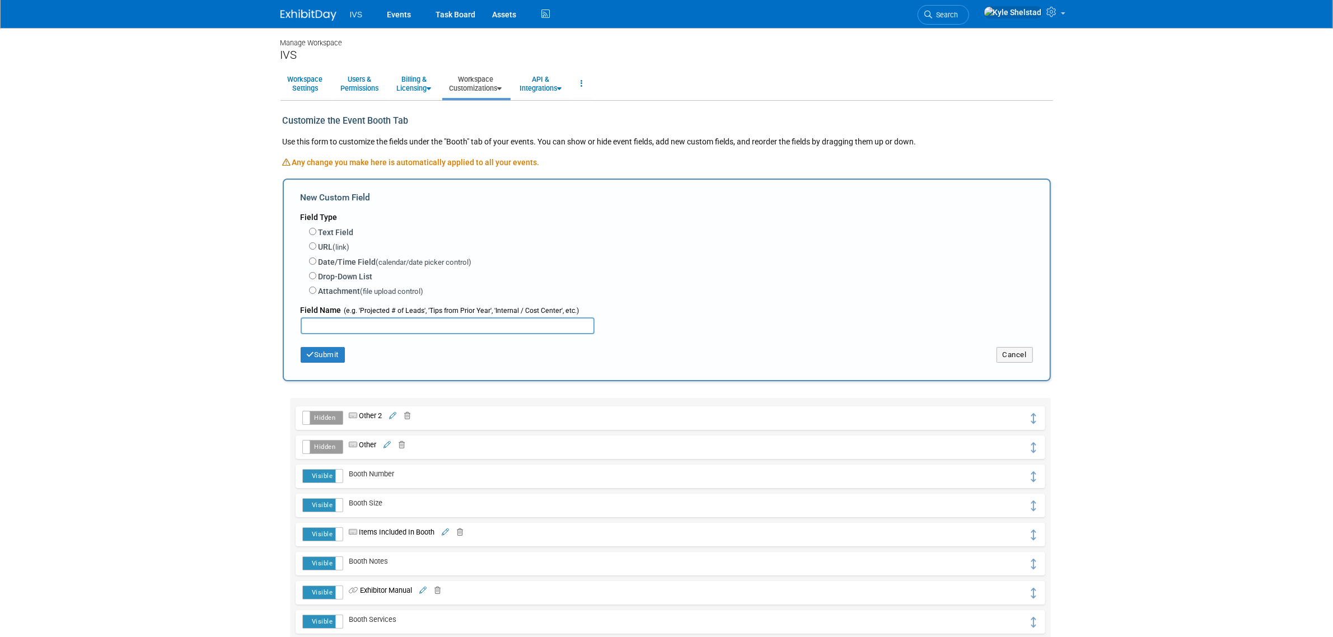
click at [332, 319] on input "text" at bounding box center [448, 325] width 294 height 17
type input "Exhibitor Prospectu"
click at [1006, 348] on button "Cancel" at bounding box center [1015, 355] width 36 height 16
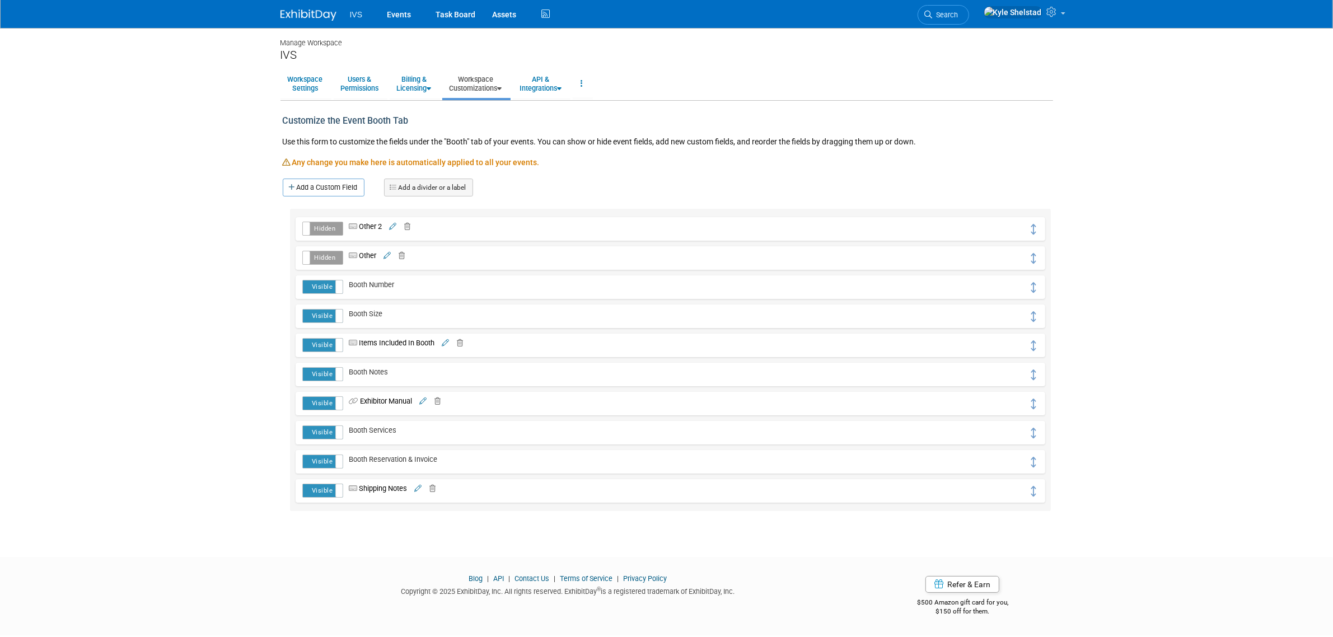
click at [488, 74] on link "Workspace Customizations" at bounding box center [475, 83] width 67 height 27
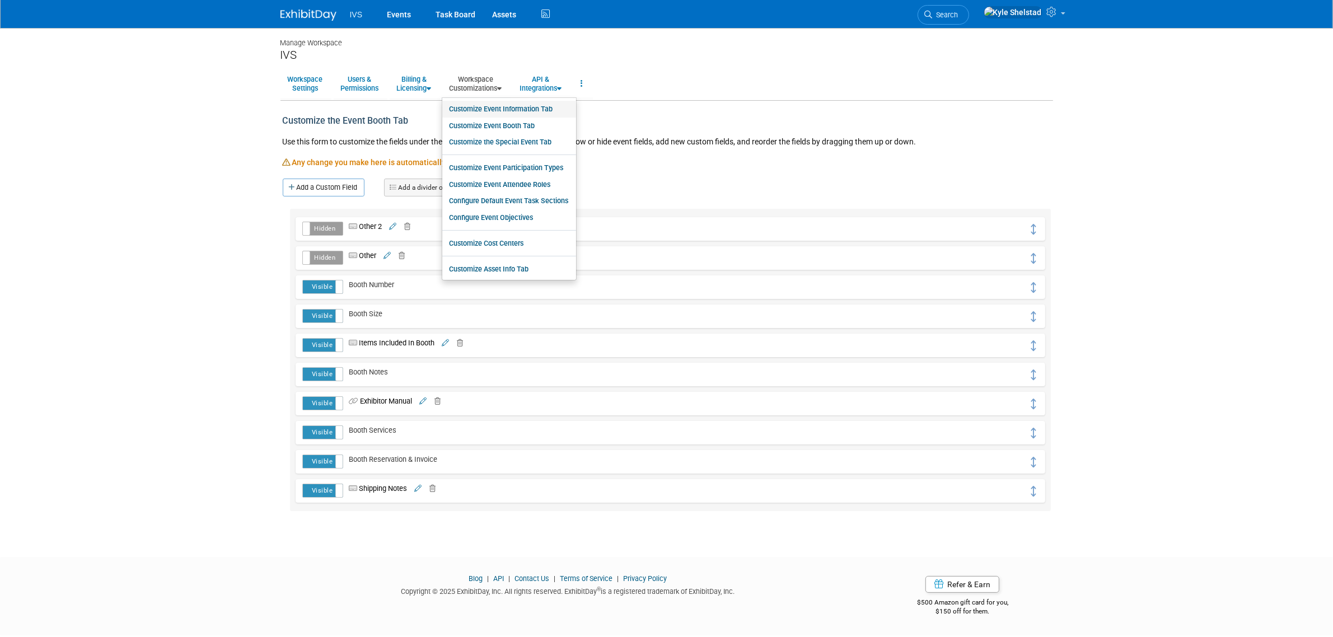
click at [509, 107] on link "Customize Event Information Tab" at bounding box center [509, 109] width 134 height 17
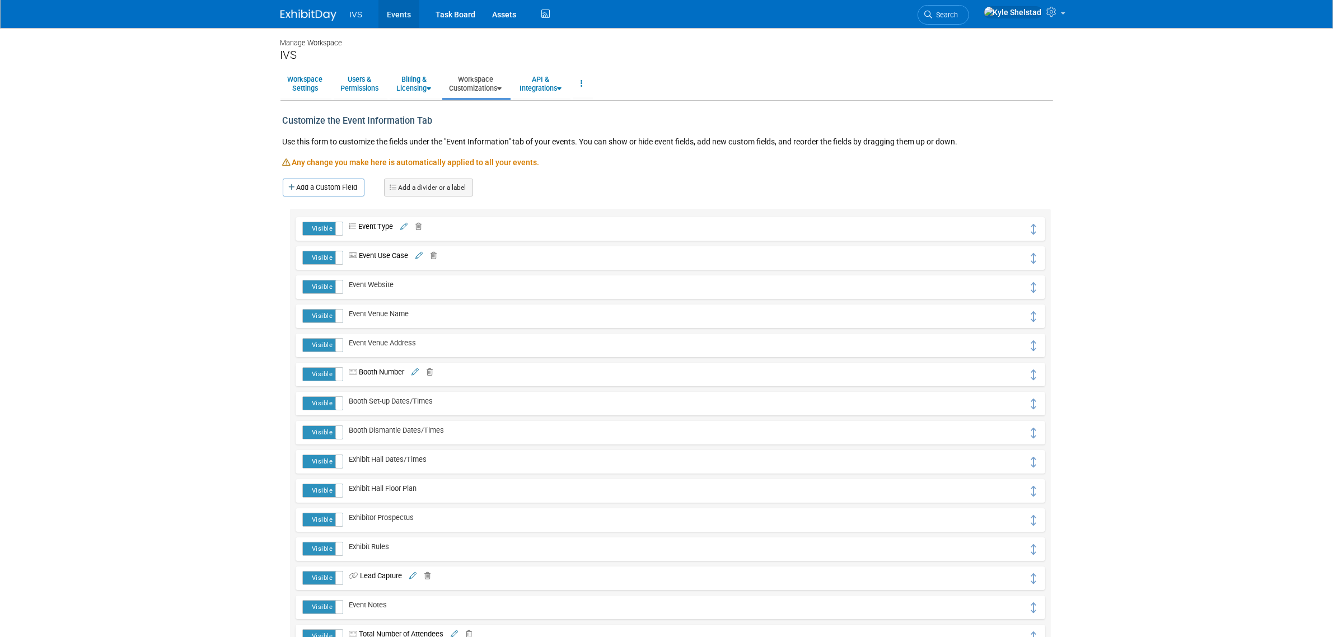
click at [392, 12] on link "Events" at bounding box center [398, 14] width 41 height 28
